Goal: Navigation & Orientation: Understand site structure

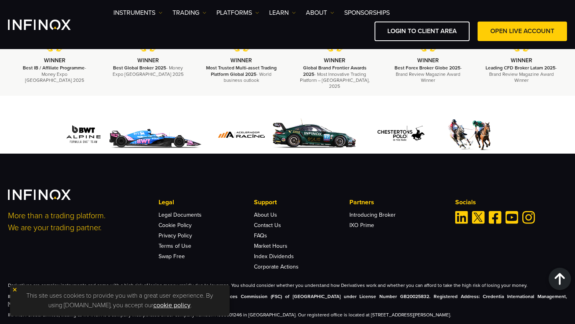
scroll to position [2762, 0]
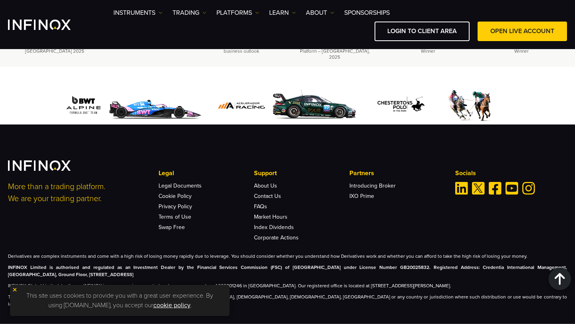
click at [16, 291] on img at bounding box center [15, 290] width 6 height 6
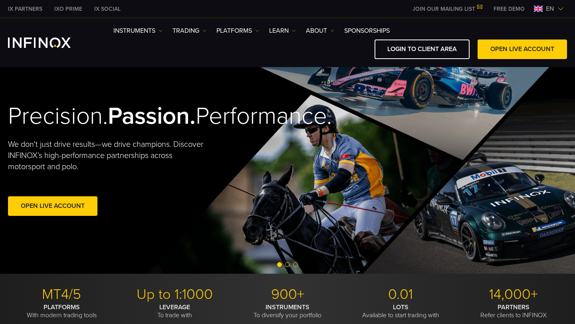
scroll to position [0, 0]
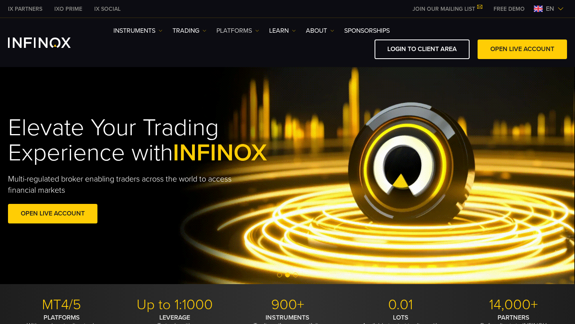
click at [248, 29] on link "PLATFORMS" at bounding box center [237, 31] width 43 height 10
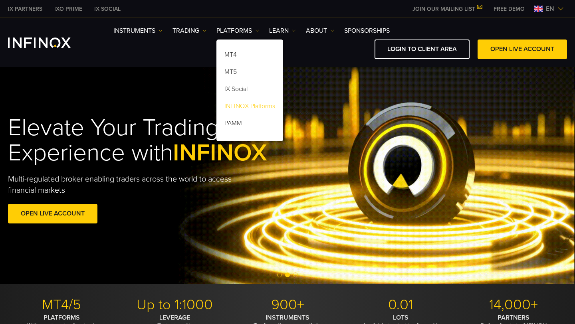
click at [254, 105] on link "INFINOX Platforms" at bounding box center [249, 107] width 67 height 17
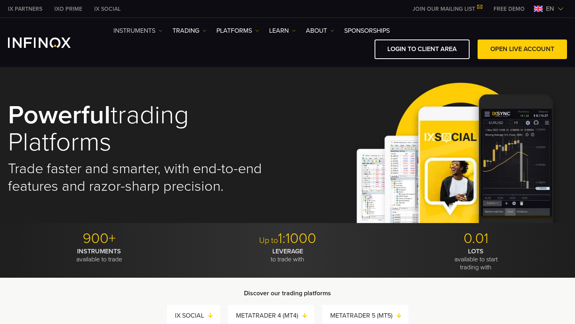
click at [146, 32] on link "Instruments" at bounding box center [137, 31] width 49 height 10
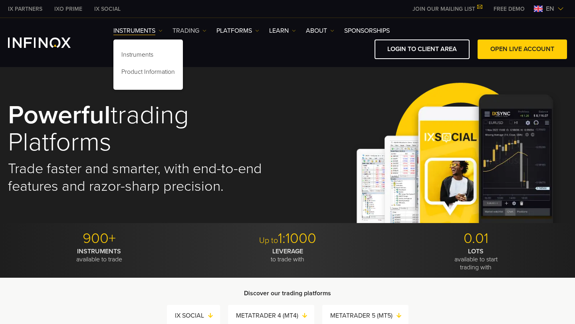
click at [193, 31] on link "TRADING" at bounding box center [189, 31] width 34 height 10
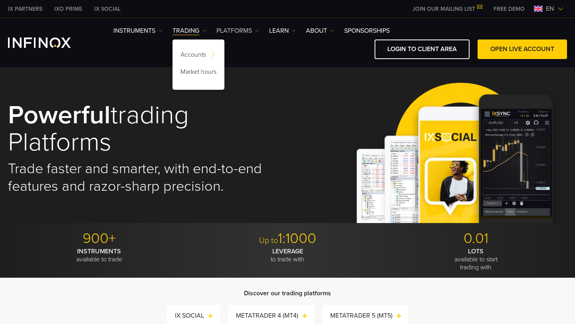
click at [228, 31] on link "PLATFORMS" at bounding box center [237, 31] width 43 height 10
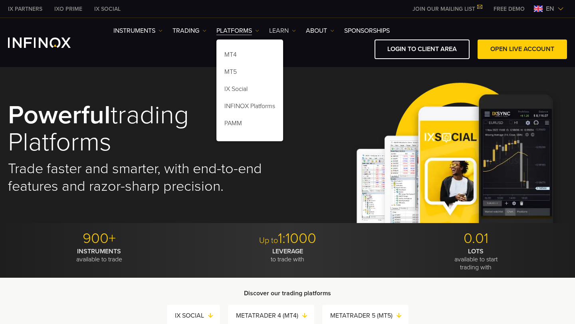
click at [288, 30] on link "Learn" at bounding box center [282, 31] width 27 height 10
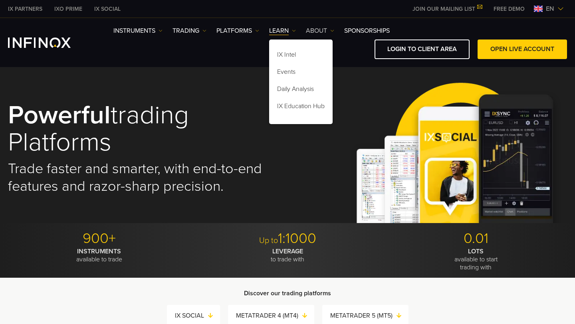
click at [328, 31] on link "ABOUT" at bounding box center [320, 31] width 28 height 10
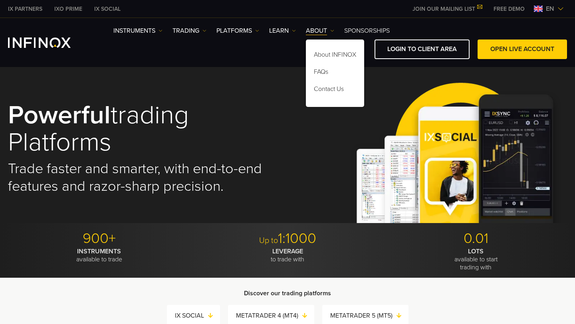
click at [357, 31] on link "SPONSORSHIPS" at bounding box center [366, 31] width 45 height 10
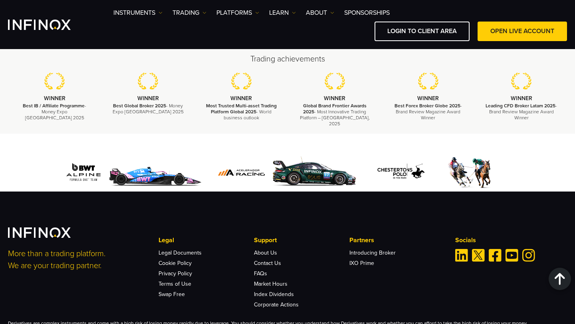
scroll to position [1357, 0]
